Goal: Information Seeking & Learning: Learn about a topic

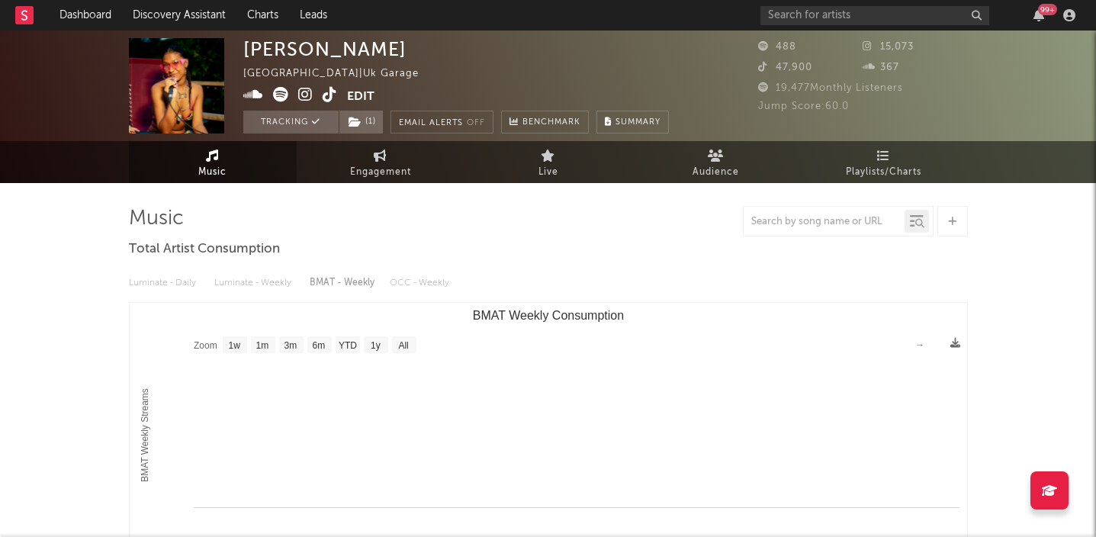
select select "1w"
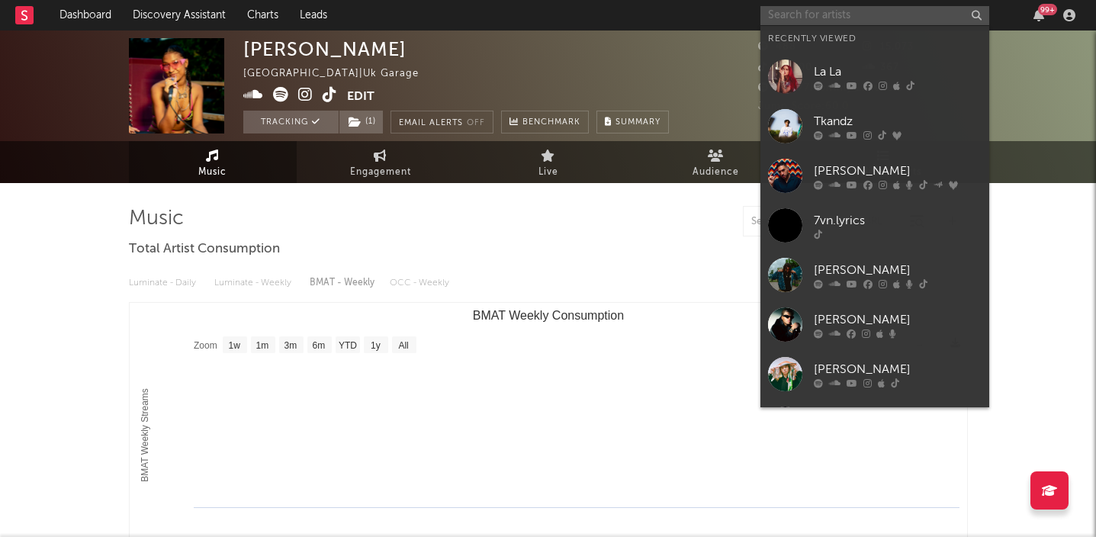
click at [833, 8] on input "text" at bounding box center [874, 15] width 229 height 19
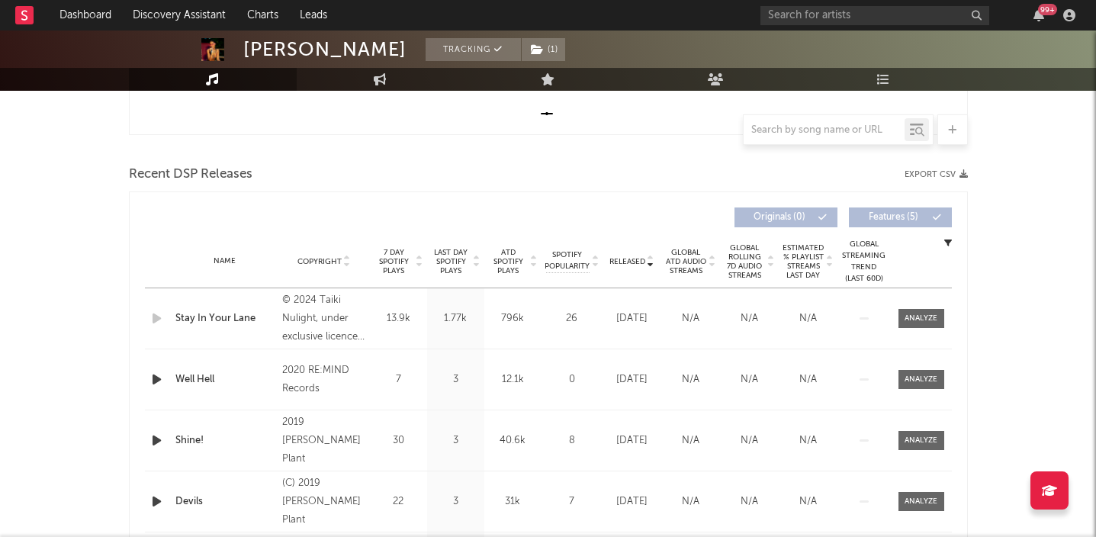
scroll to position [480, 0]
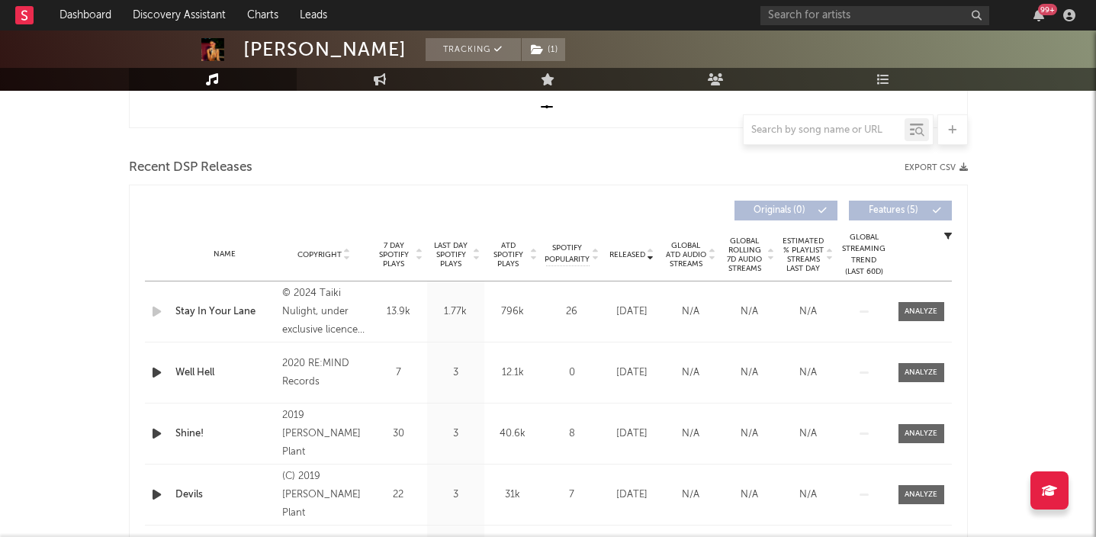
click at [626, 256] on span "Released" at bounding box center [627, 254] width 36 height 9
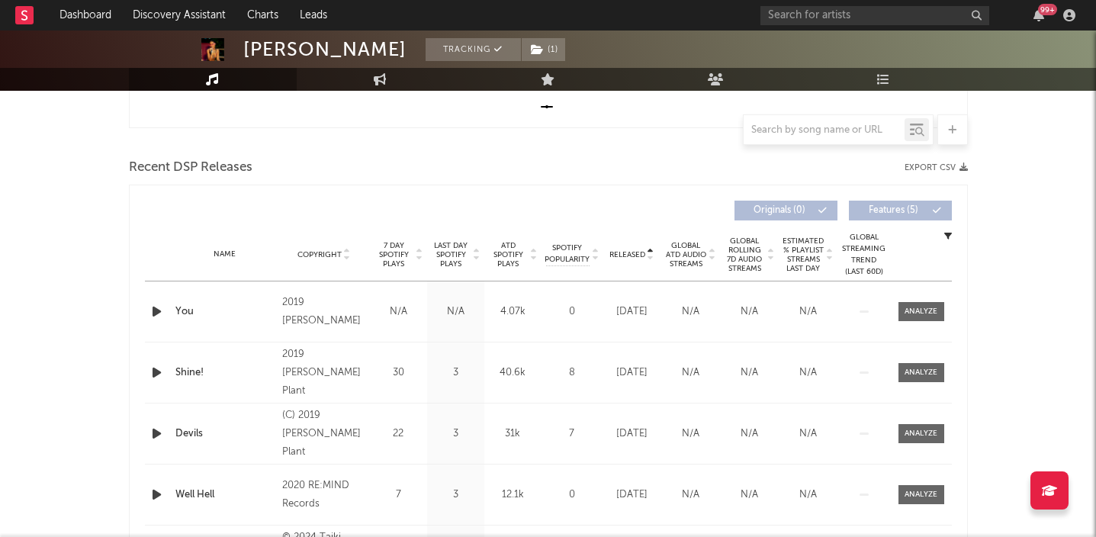
click at [626, 256] on span "Released" at bounding box center [627, 254] width 36 height 9
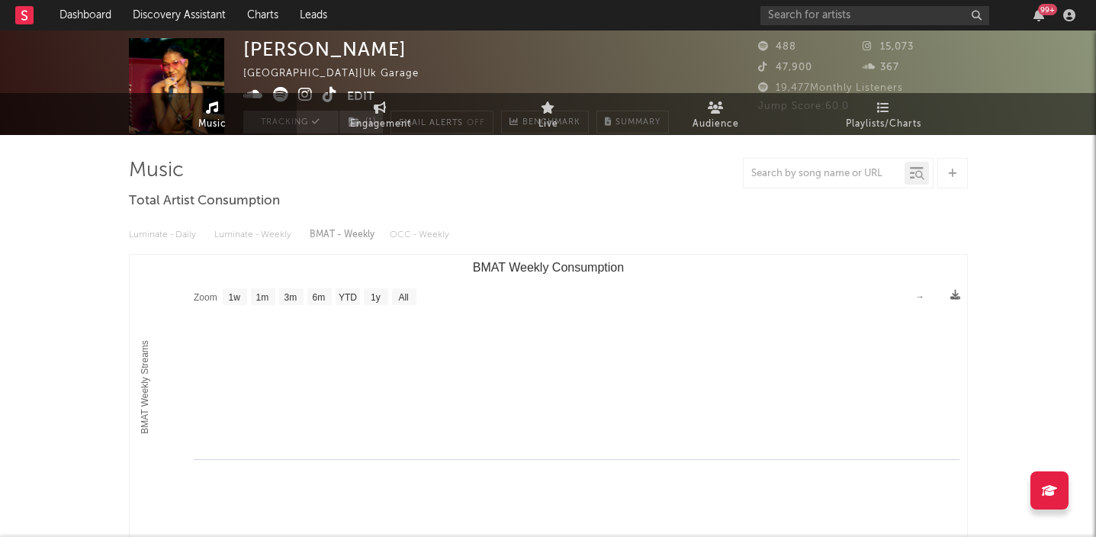
scroll to position [0, 0]
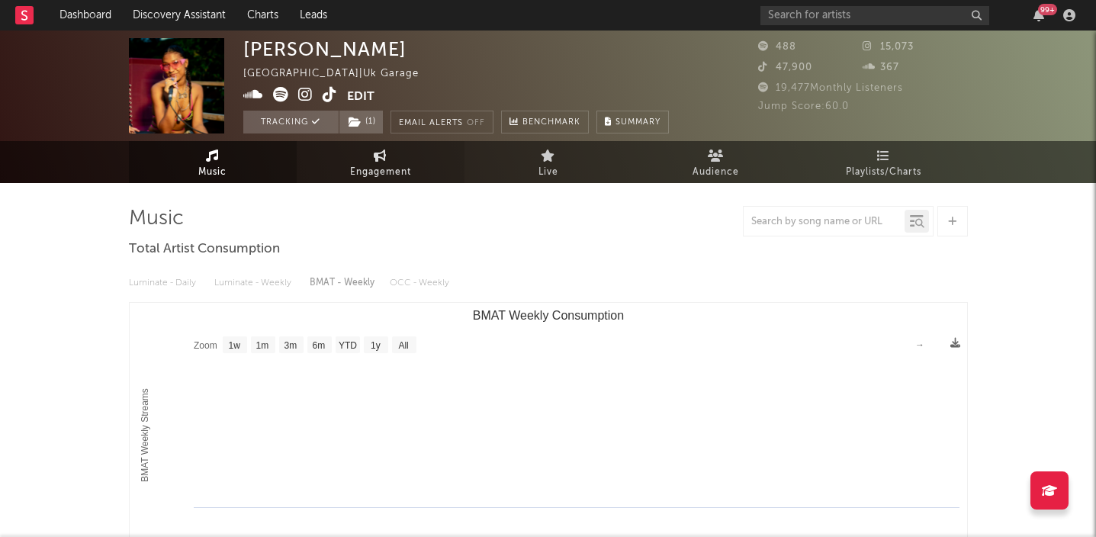
click at [369, 169] on span "Engagement" at bounding box center [380, 172] width 61 height 18
select select "1w"
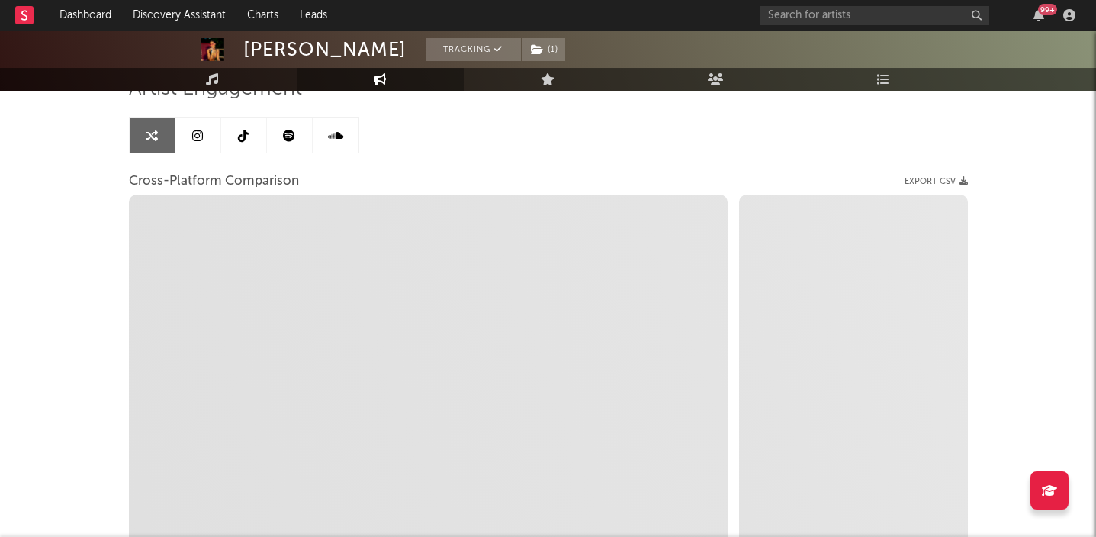
scroll to position [130, 0]
select select "1m"
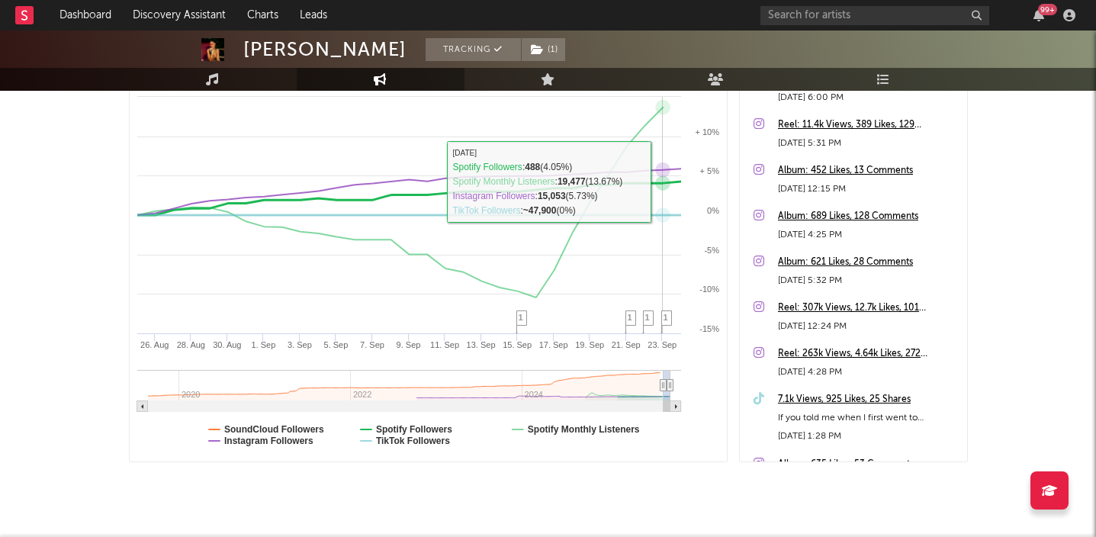
scroll to position [277, 0]
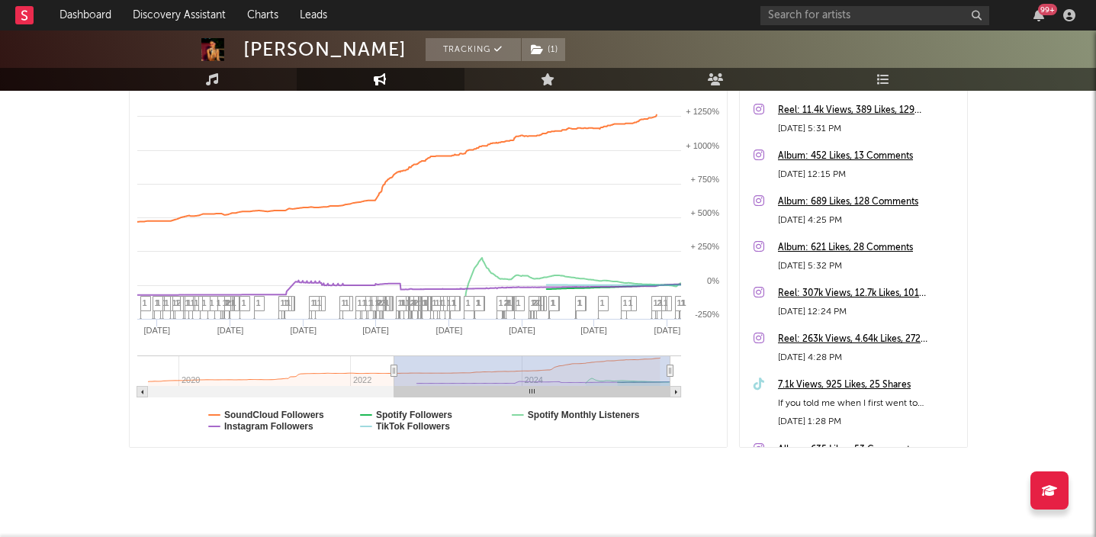
type input "[DATE]"
drag, startPoint x: 662, startPoint y: 371, endPoint x: 381, endPoint y: 371, distance: 280.6
click at [390, 371] on icon at bounding box center [393, 370] width 6 height 11
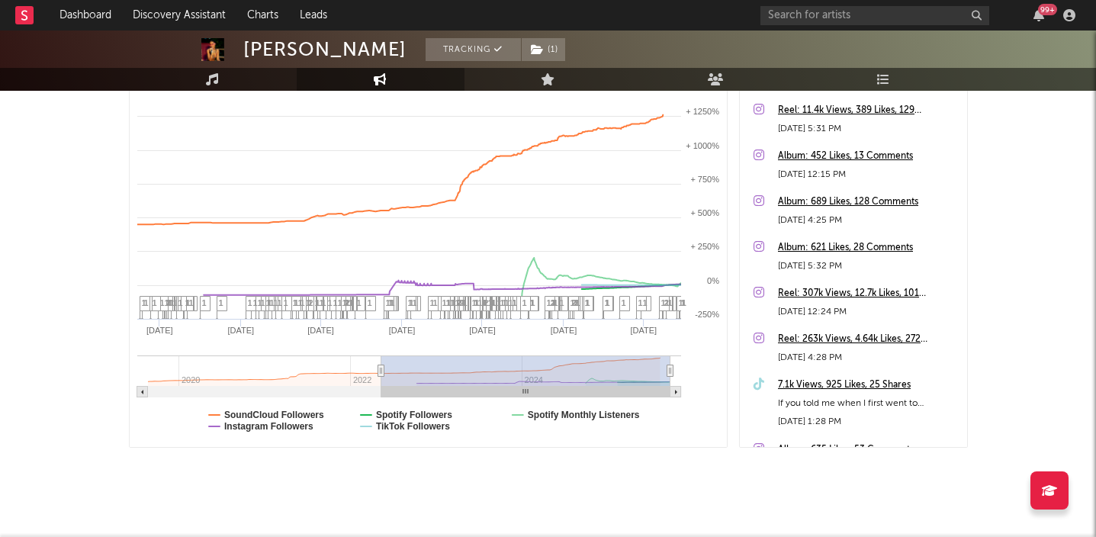
select select "1w"
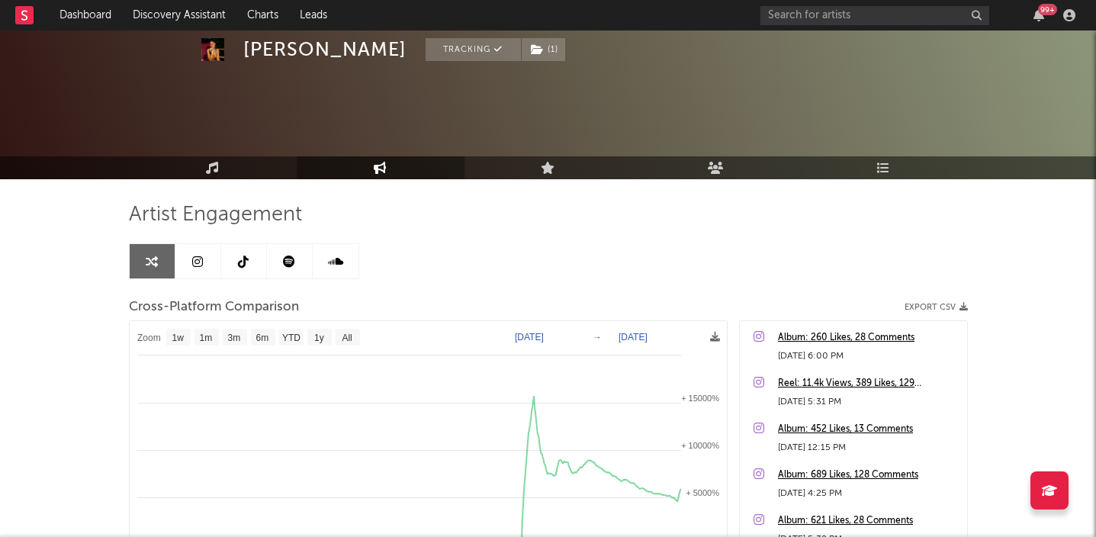
scroll to position [0, 0]
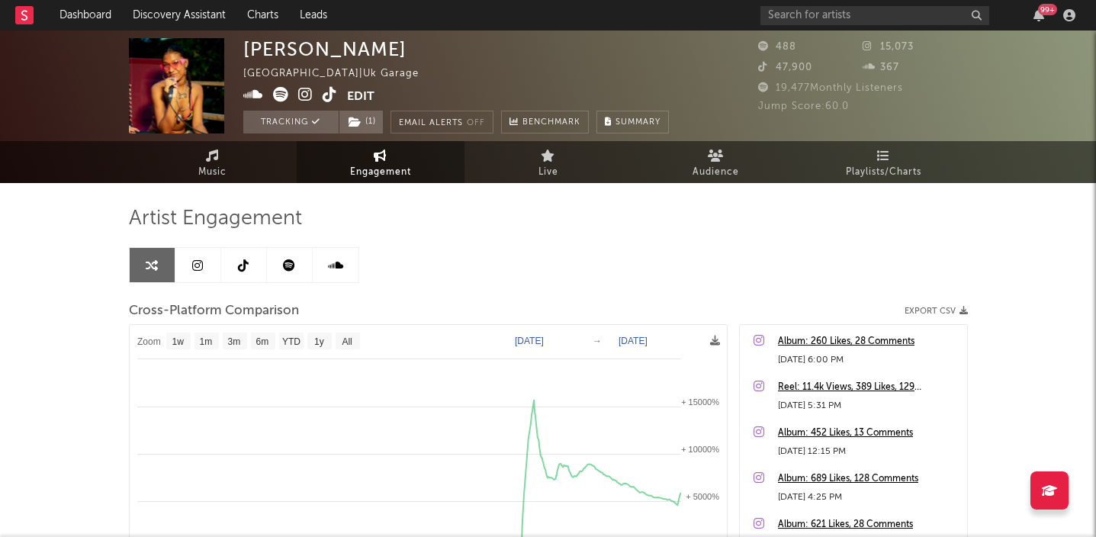
click at [262, 93] on span at bounding box center [295, 96] width 104 height 19
click at [255, 92] on icon at bounding box center [253, 94] width 20 height 15
click at [1041, 16] on icon "button" at bounding box center [1038, 15] width 11 height 12
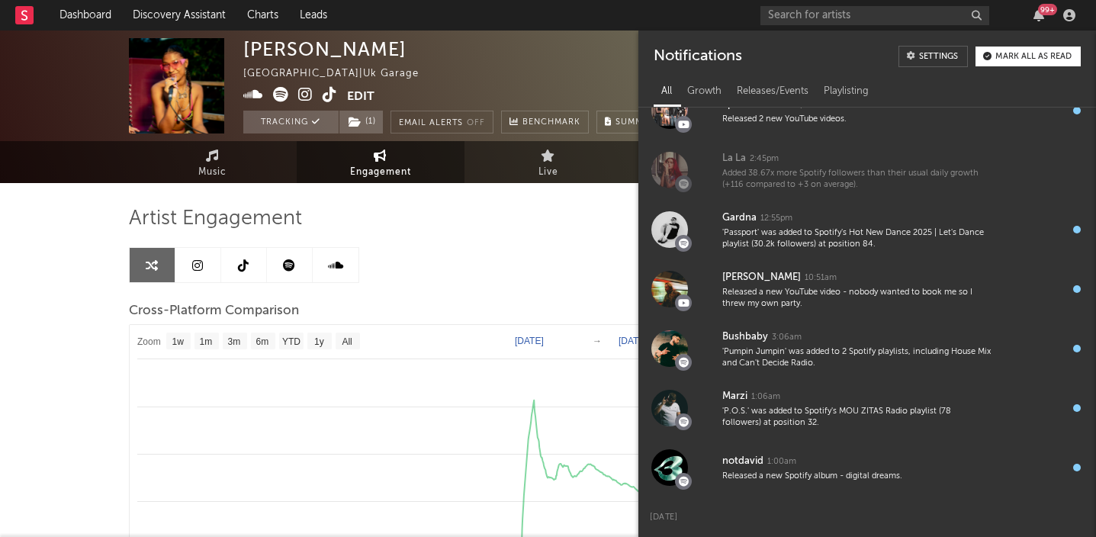
scroll to position [277, 0]
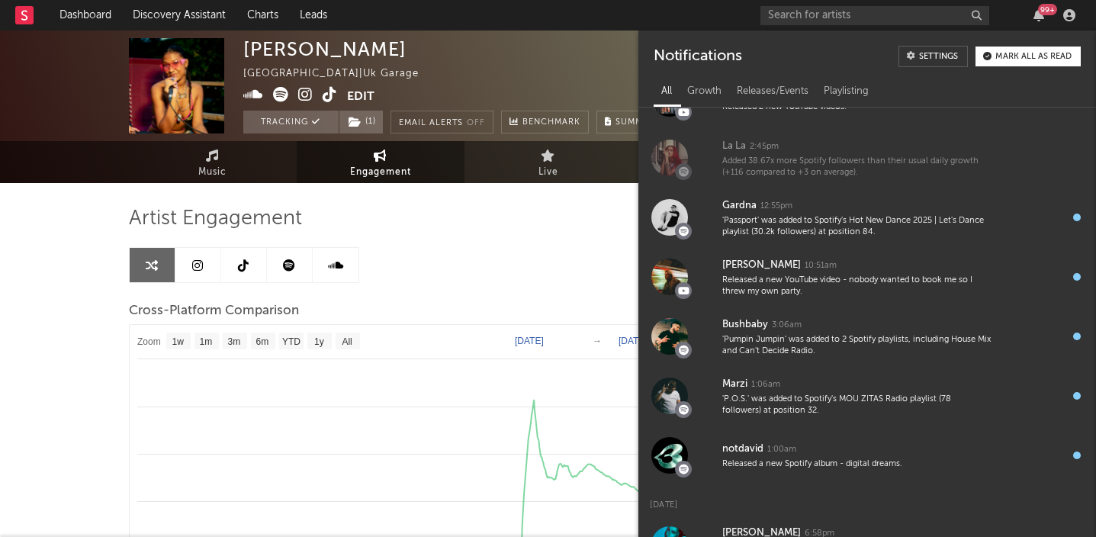
click at [514, 248] on div "Artist Engagement Cross-Platform Comparison Export CSV Zoom 1w 1m 3m 6m YTD 1y …" at bounding box center [548, 465] width 839 height 519
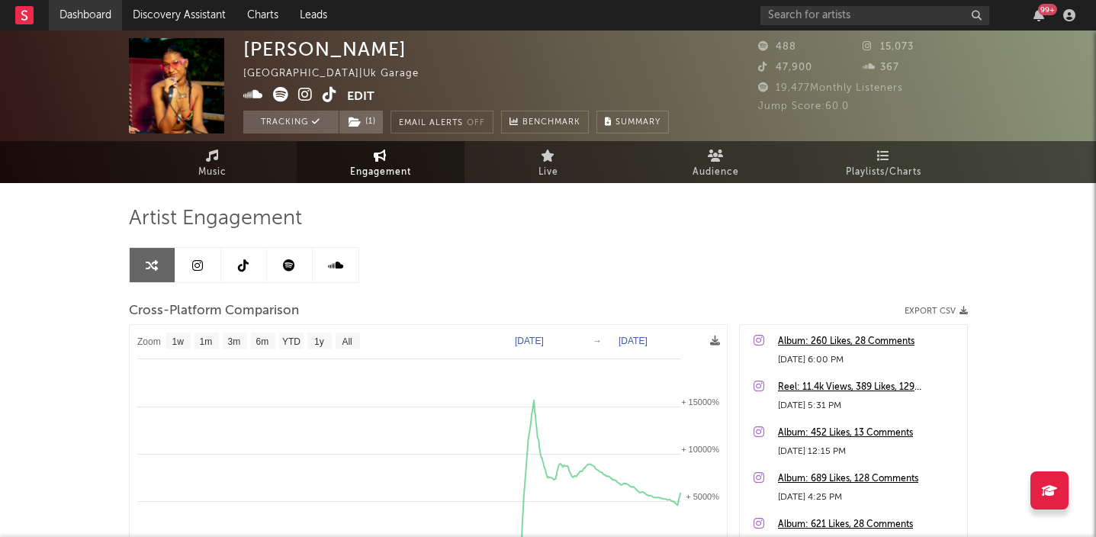
click at [84, 14] on link "Dashboard" at bounding box center [85, 15] width 73 height 31
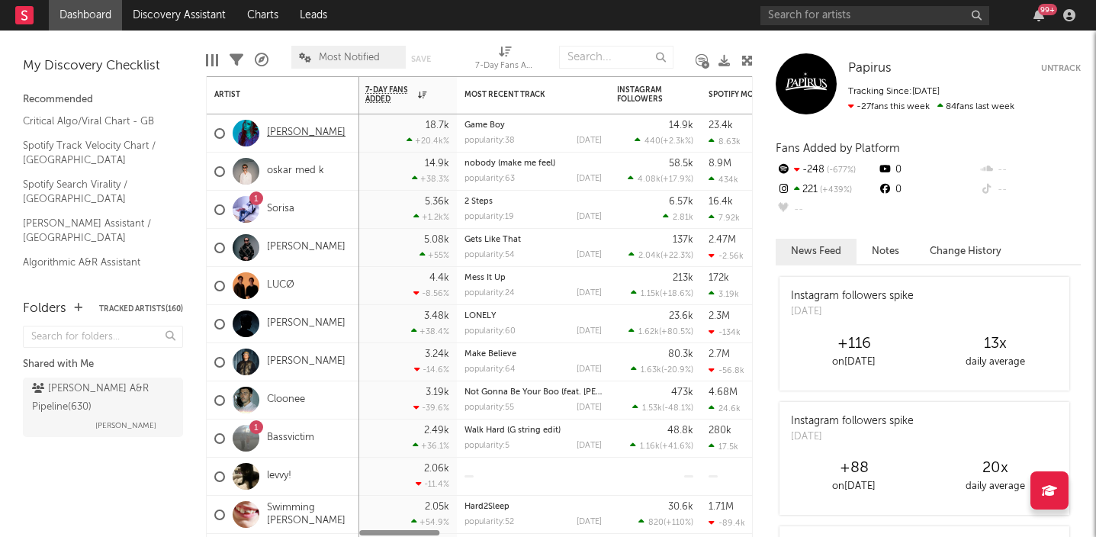
click at [273, 132] on link "[PERSON_NAME]" at bounding box center [306, 133] width 79 height 13
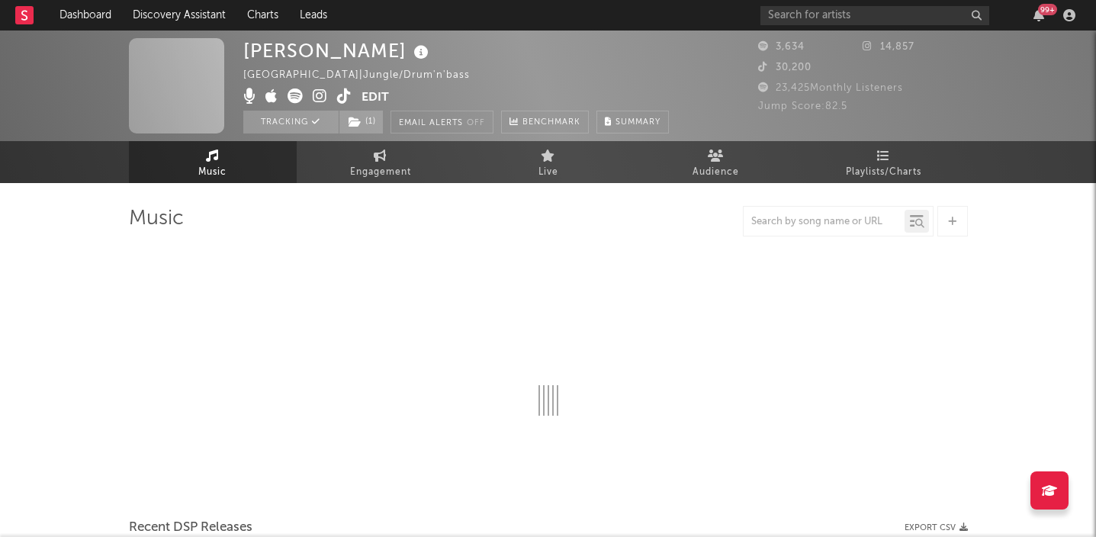
select select "6m"
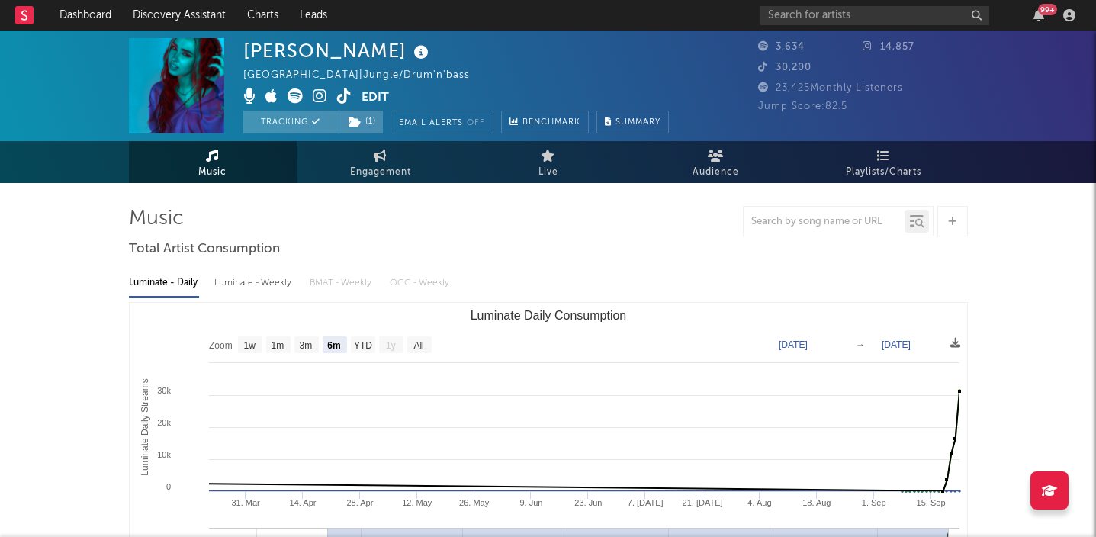
select select "6m"
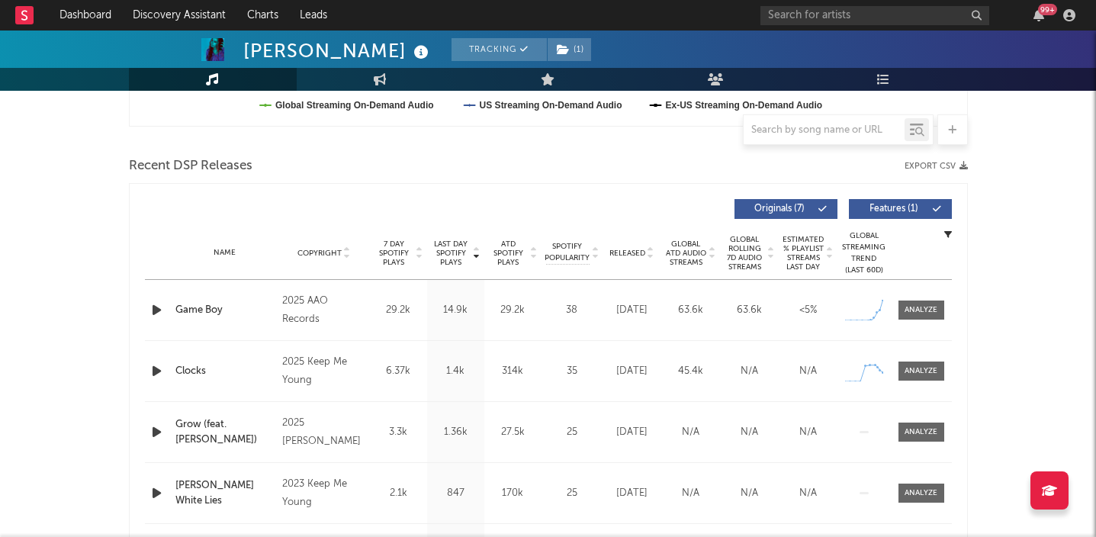
scroll to position [483, 0]
click at [921, 302] on span at bounding box center [921, 309] width 46 height 19
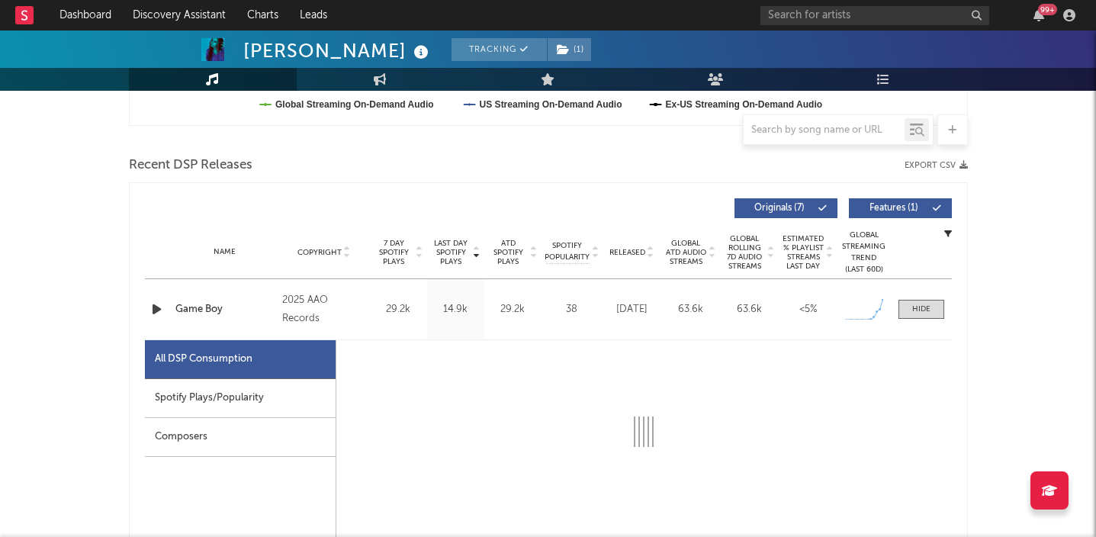
select select "1w"
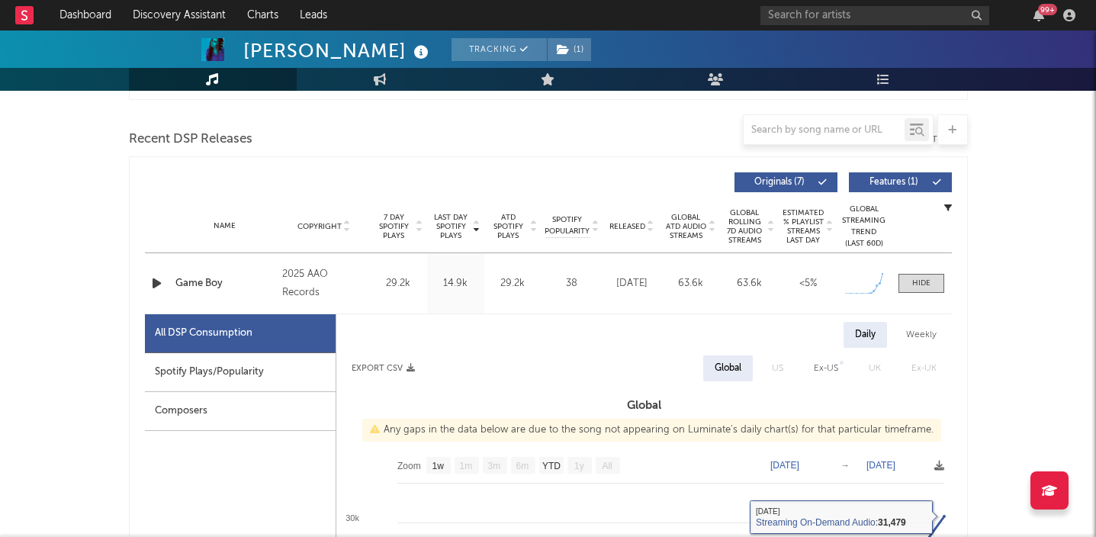
scroll to position [491, 0]
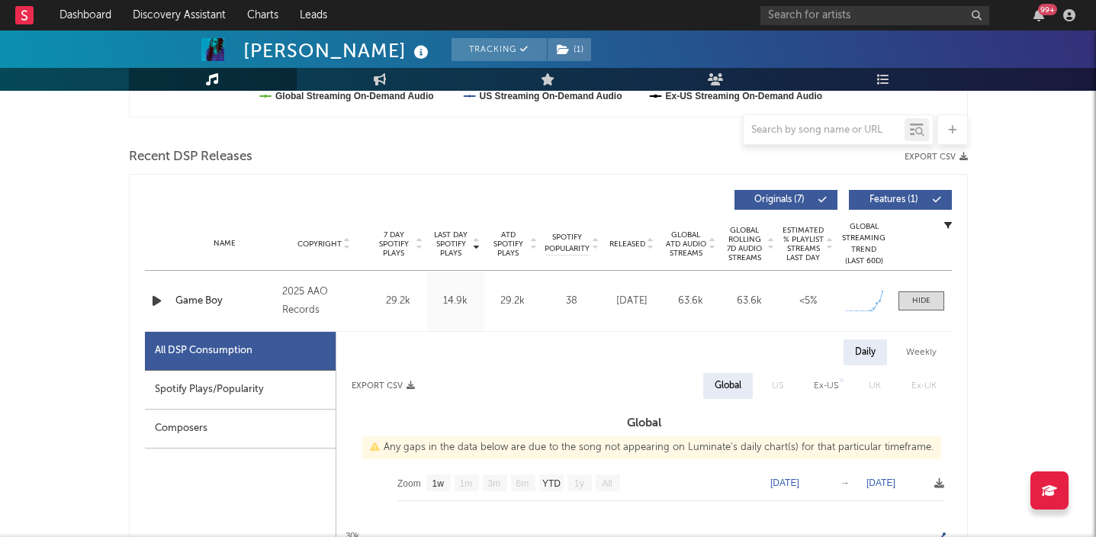
click at [155, 304] on icon "button" at bounding box center [157, 300] width 16 height 19
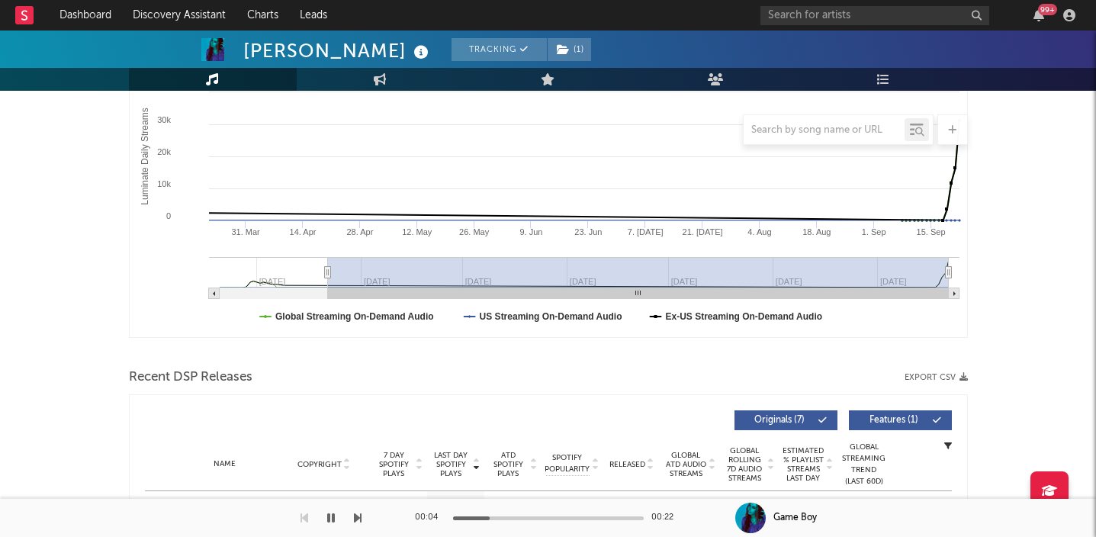
scroll to position [0, 0]
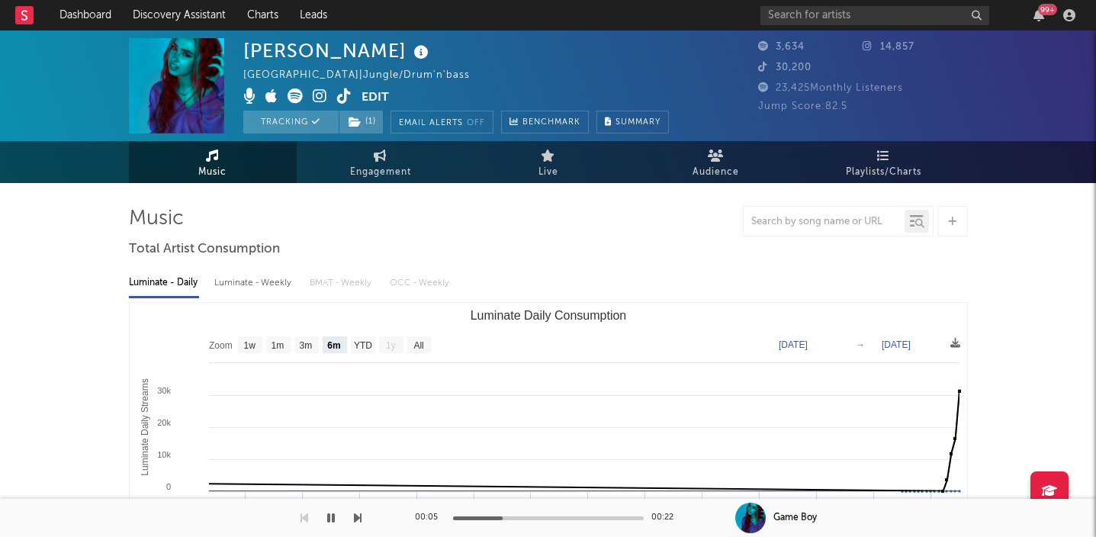
click at [346, 91] on icon at bounding box center [344, 95] width 14 height 15
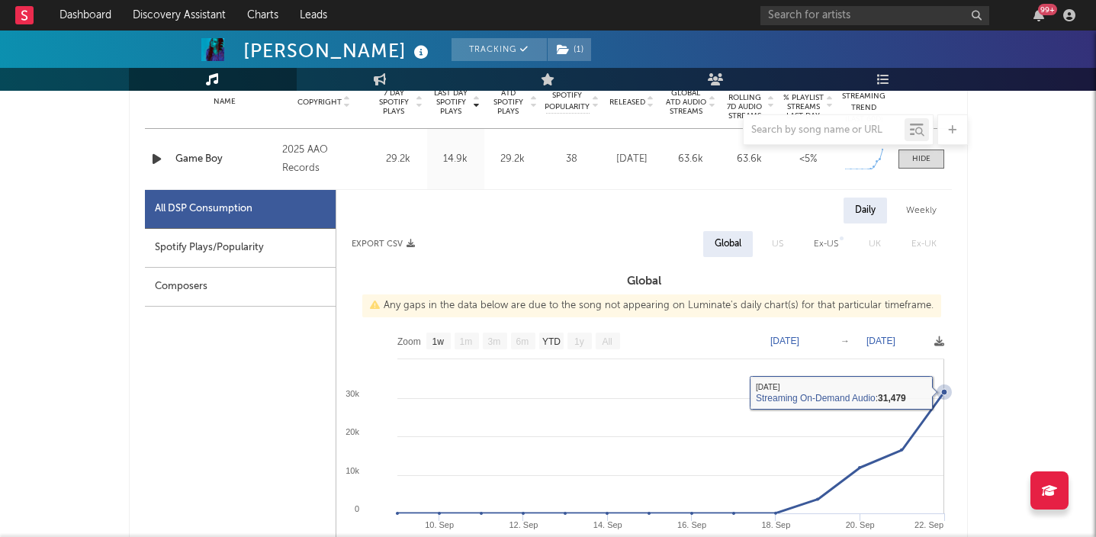
scroll to position [687, 0]
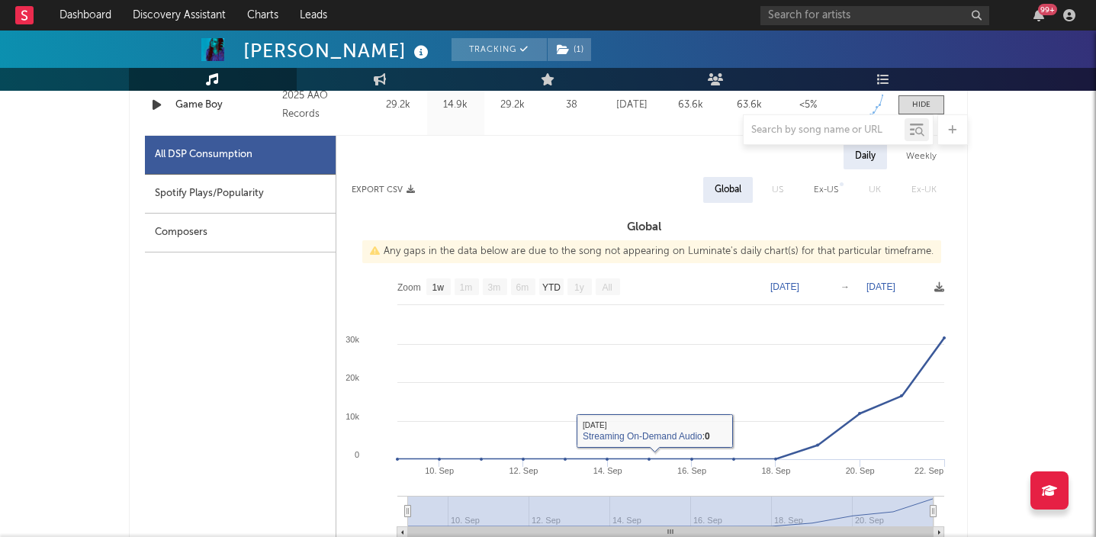
click at [264, 187] on div "Spotify Plays/Popularity" at bounding box center [240, 194] width 191 height 39
select select "1w"
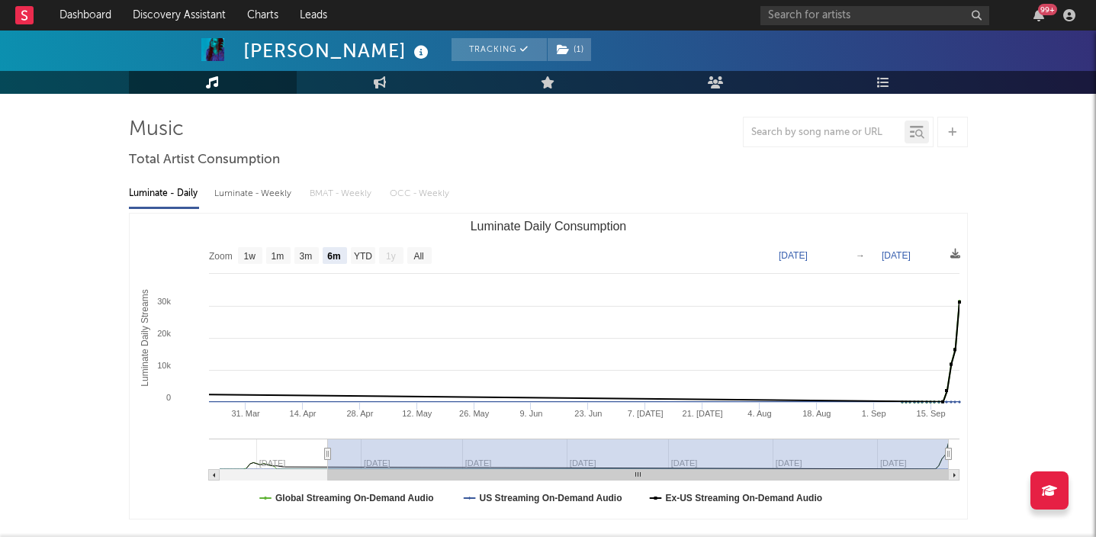
scroll to position [0, 0]
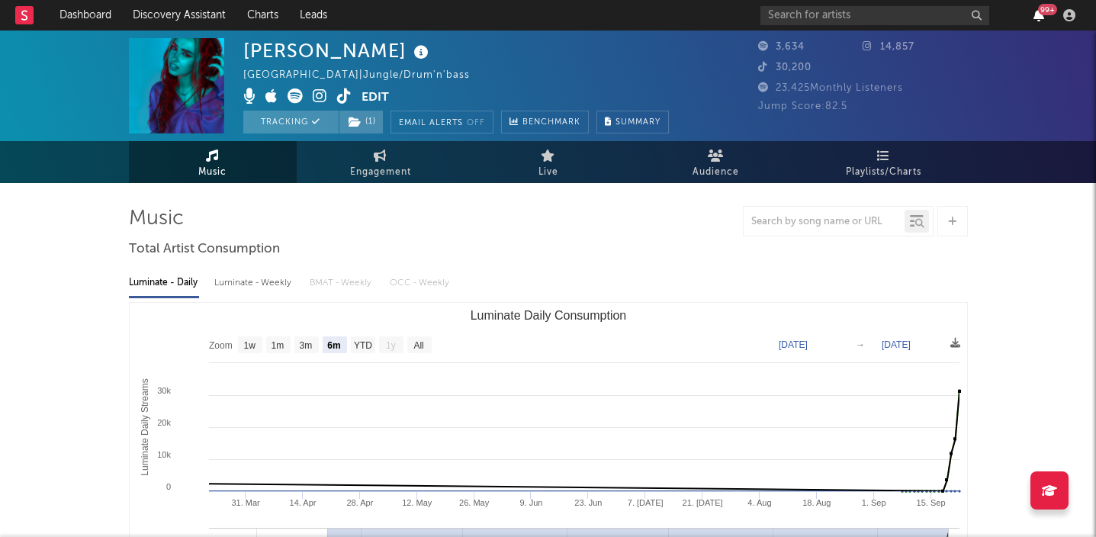
click at [1040, 17] on icon "button" at bounding box center [1038, 15] width 11 height 12
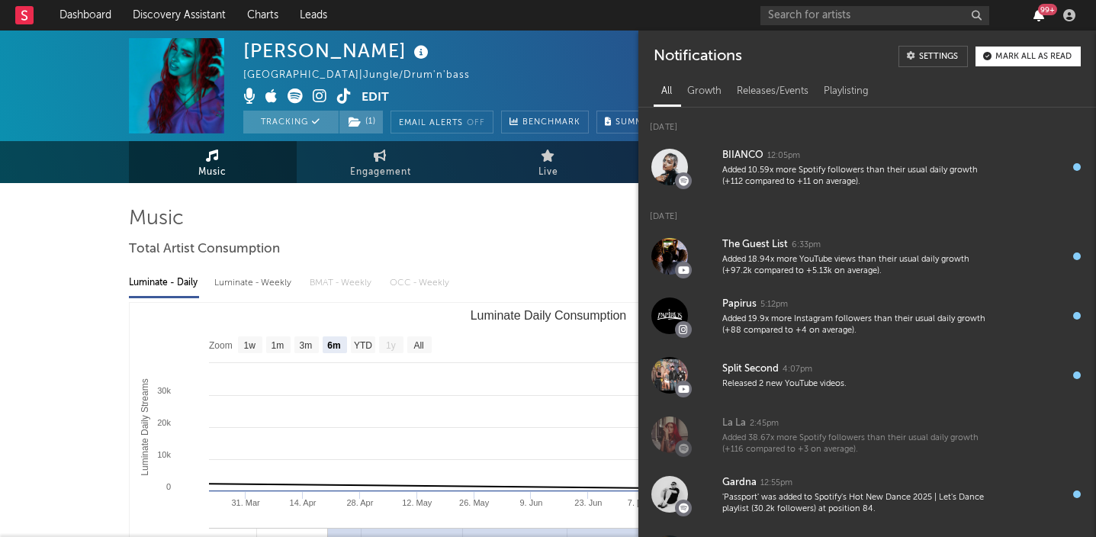
click at [1040, 14] on icon "button" at bounding box center [1038, 15] width 11 height 12
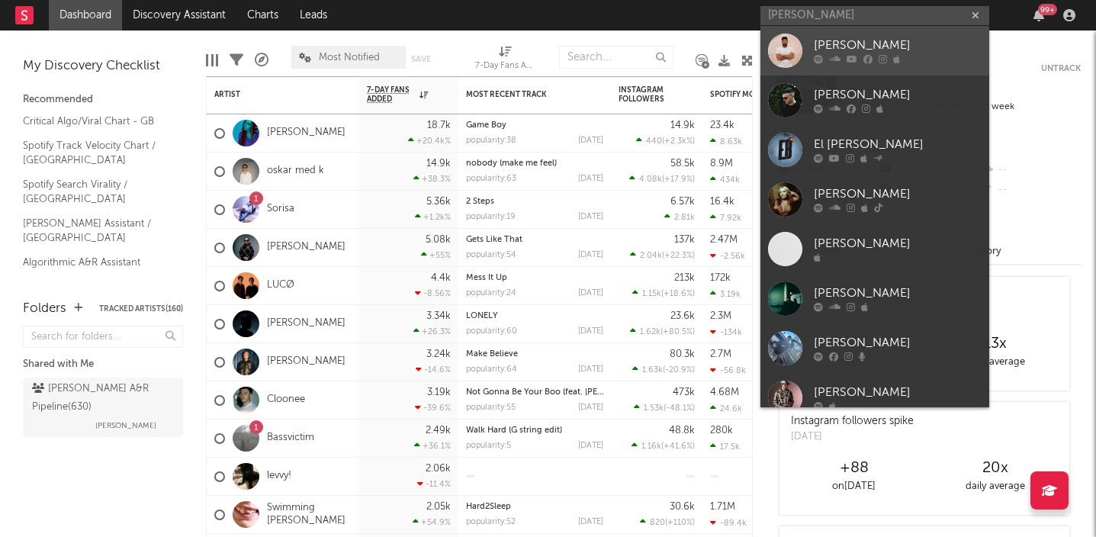
type input "[PERSON_NAME]"
click at [870, 56] on icon at bounding box center [867, 59] width 9 height 9
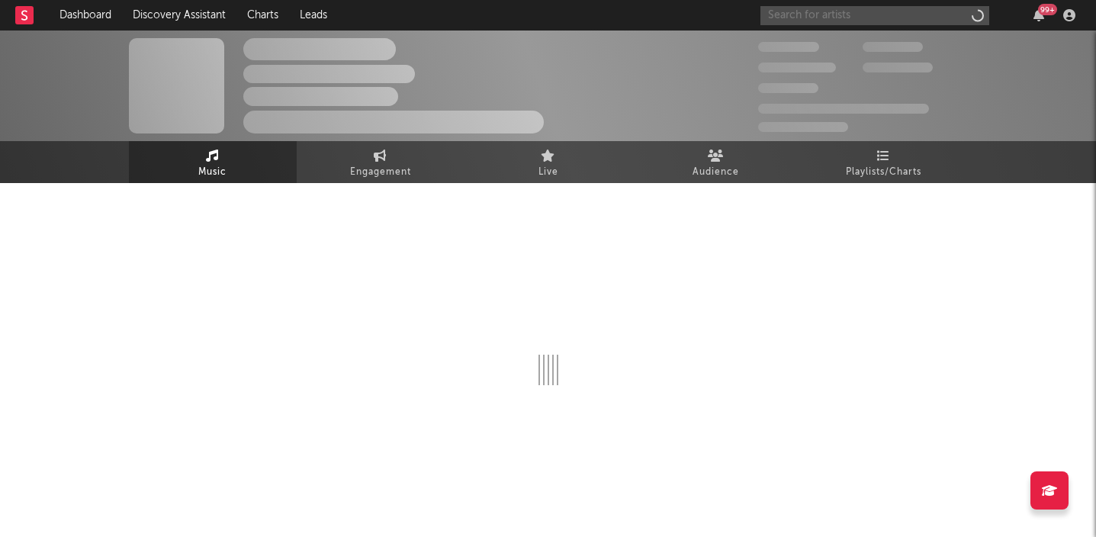
click at [867, 14] on input "text" at bounding box center [874, 15] width 229 height 19
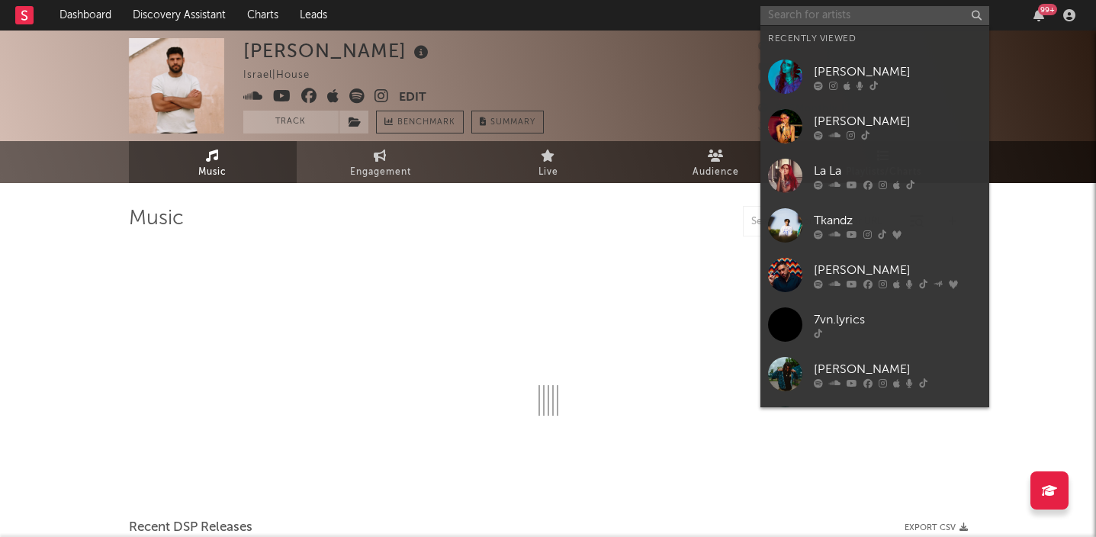
select select "1w"
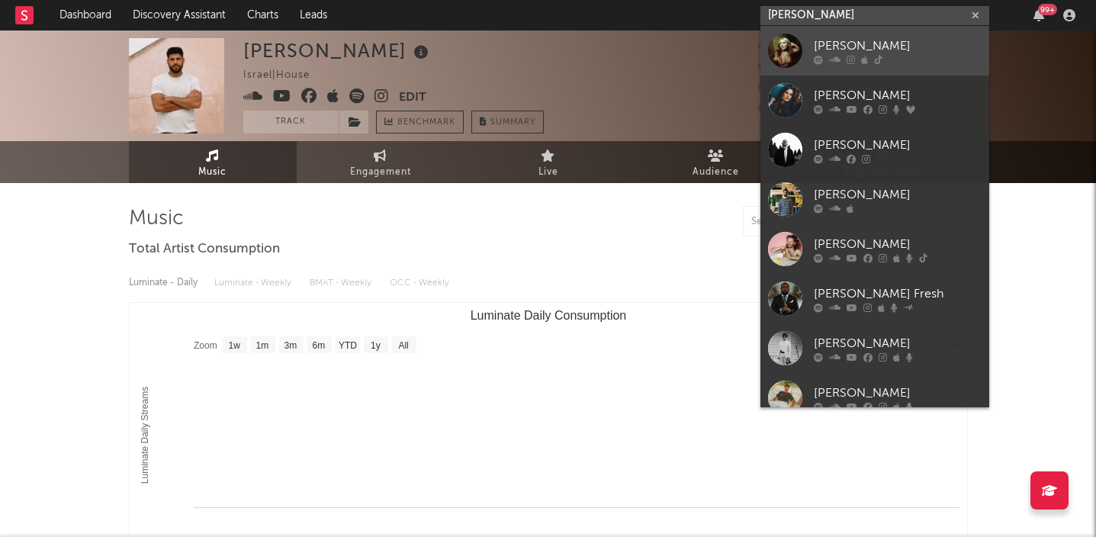
type input "[PERSON_NAME]"
click at [878, 44] on div "Brodie" at bounding box center [898, 46] width 168 height 18
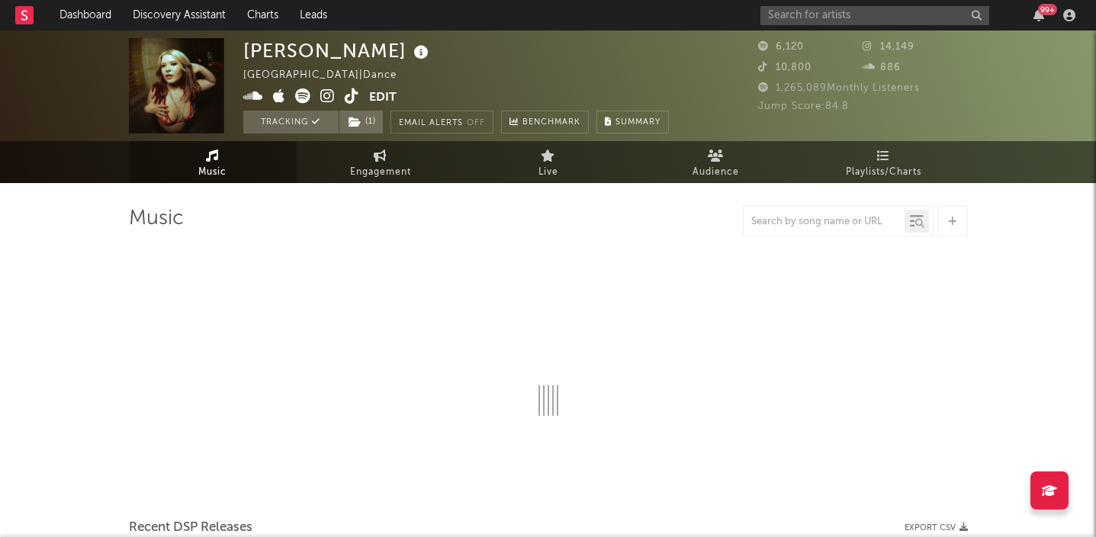
select select "6m"
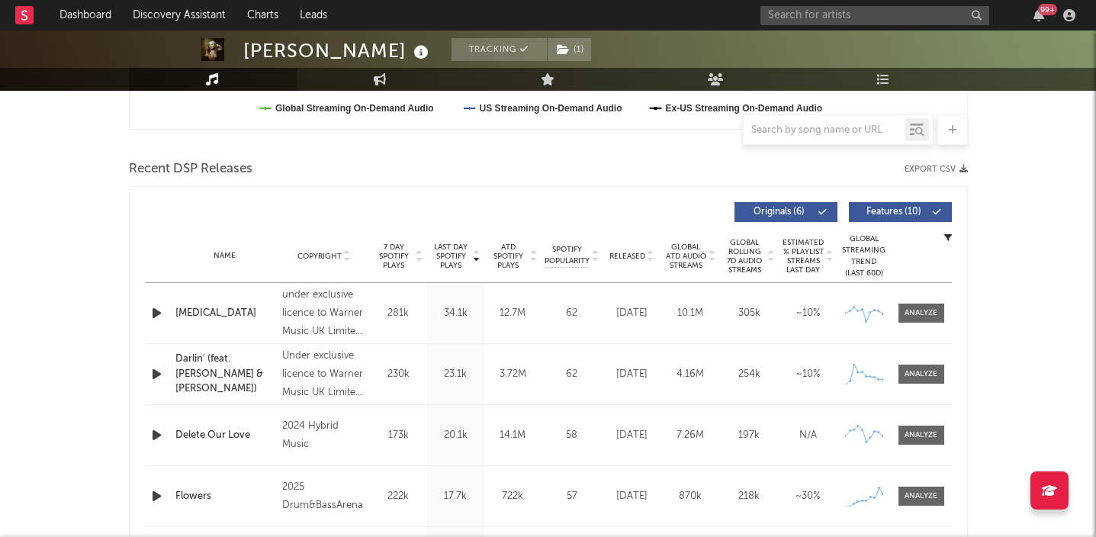
scroll to position [490, 0]
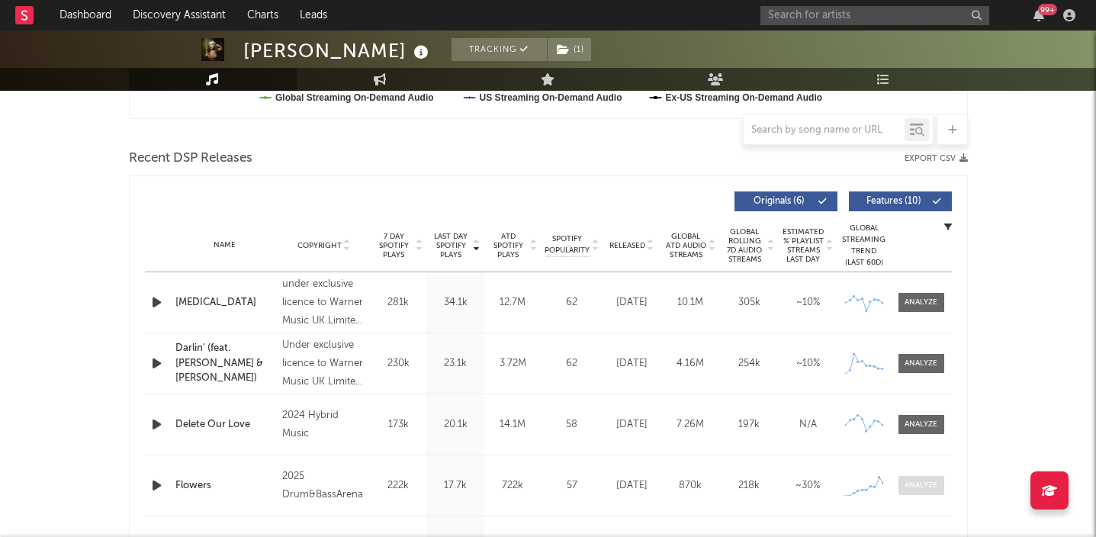
click at [930, 490] on div at bounding box center [920, 485] width 33 height 11
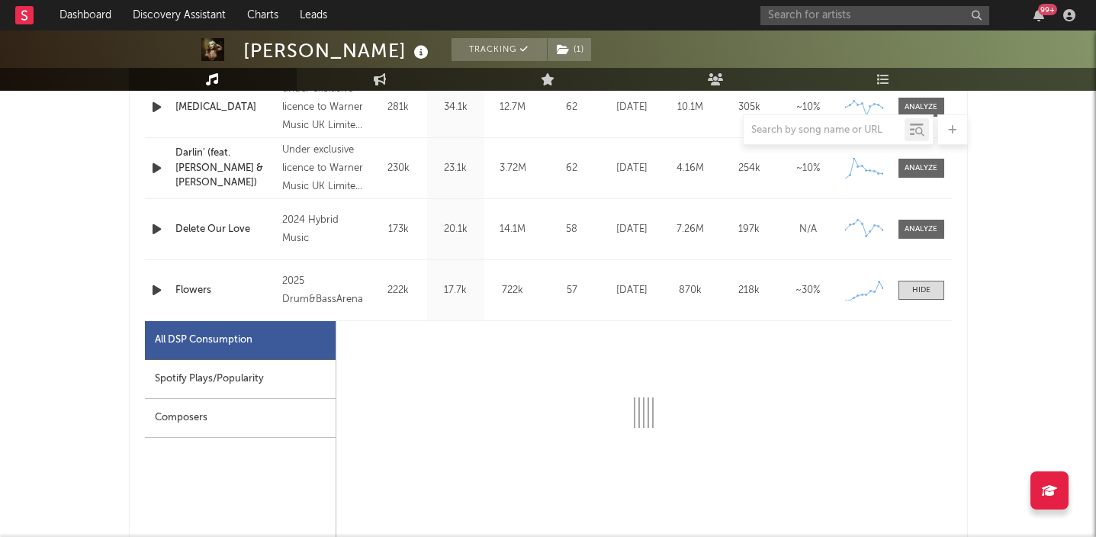
select select "1w"
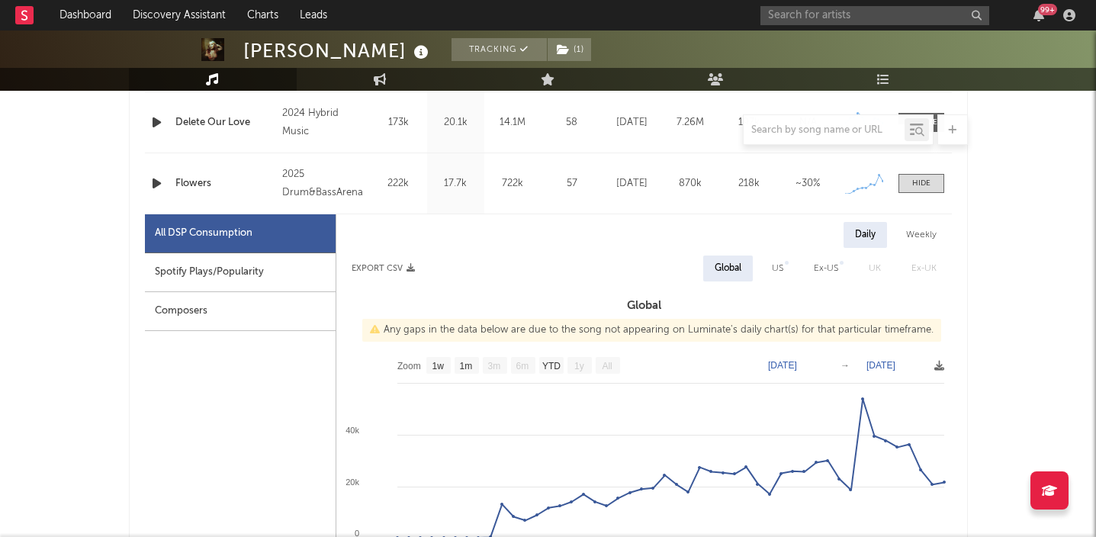
scroll to position [821, 0]
